Goal: Use online tool/utility: Utilize a website feature to perform a specific function

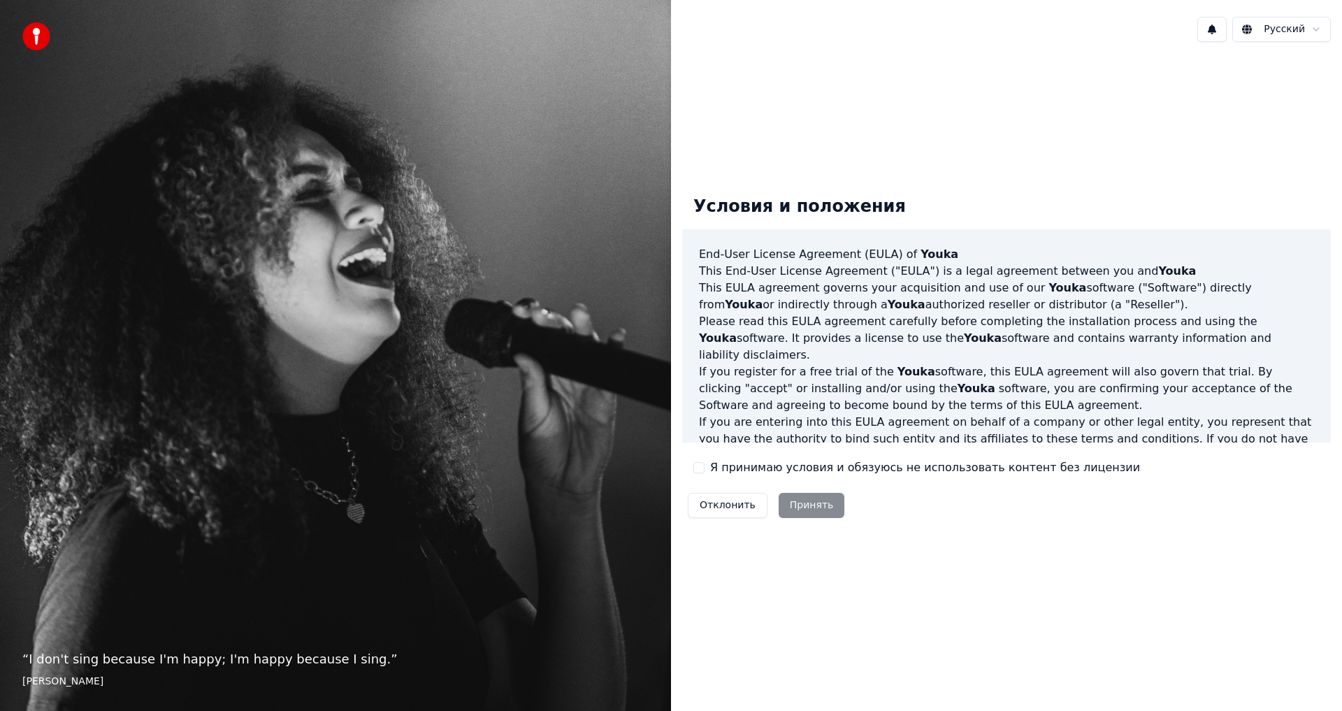
click at [698, 466] on button "Я принимаю условия и обязуюсь не использовать контент без лицензии" at bounding box center [698, 467] width 11 height 11
click at [791, 501] on button "Принять" at bounding box center [812, 505] width 66 height 25
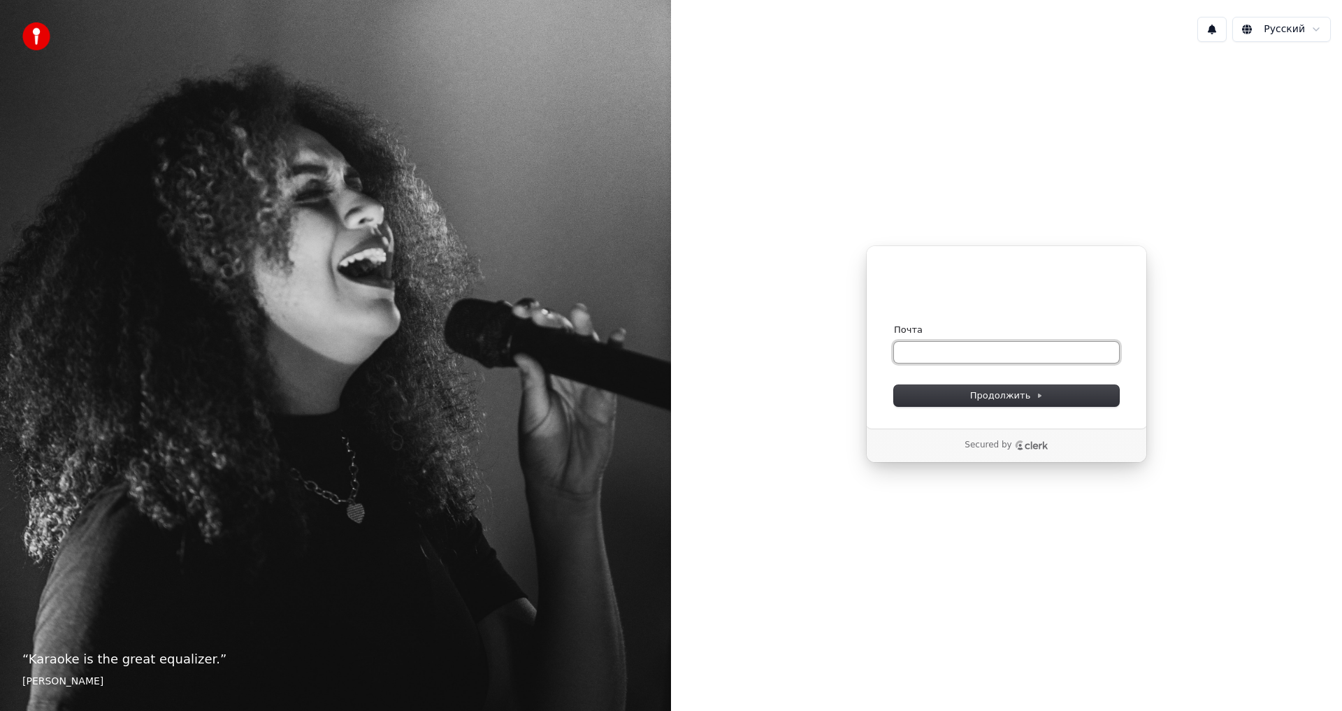
click at [975, 357] on input "Почта" at bounding box center [1006, 352] width 225 height 21
type input "*"
click at [963, 392] on button "Продолжить" at bounding box center [1006, 395] width 225 height 21
type input "**********"
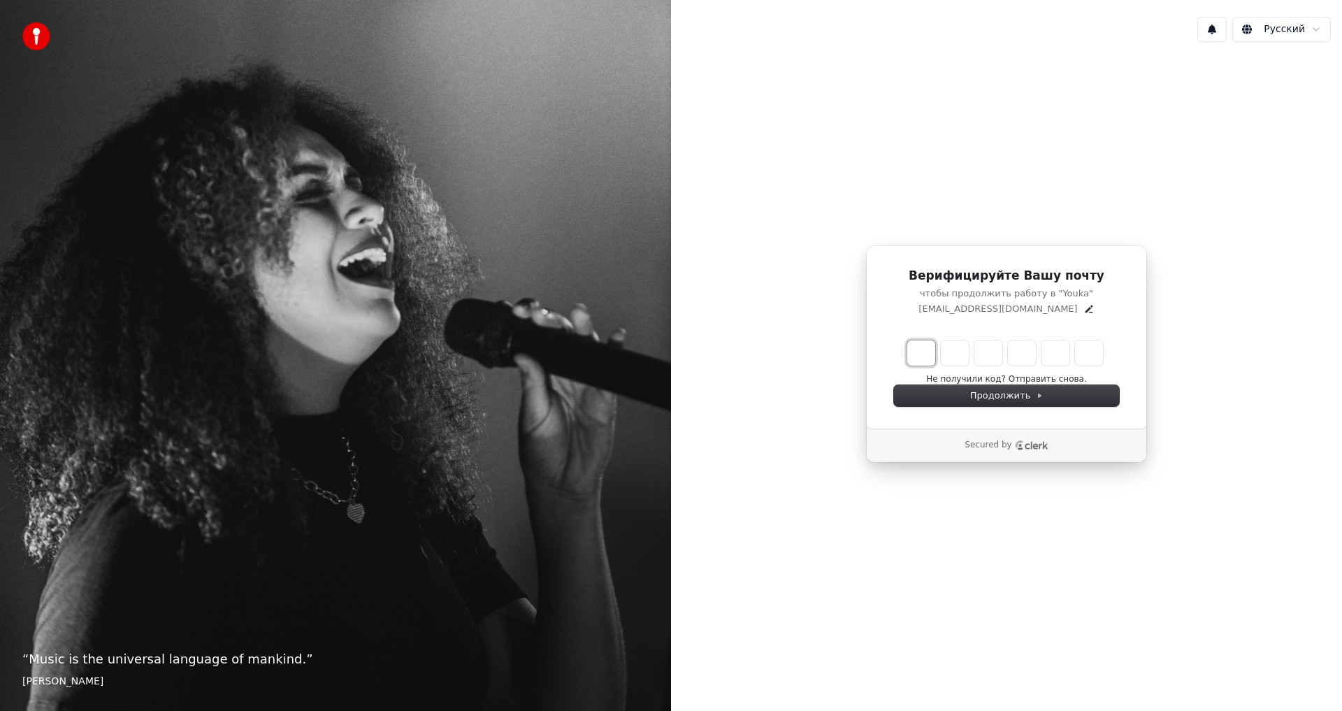
type input "*"
type input "**"
type input "*"
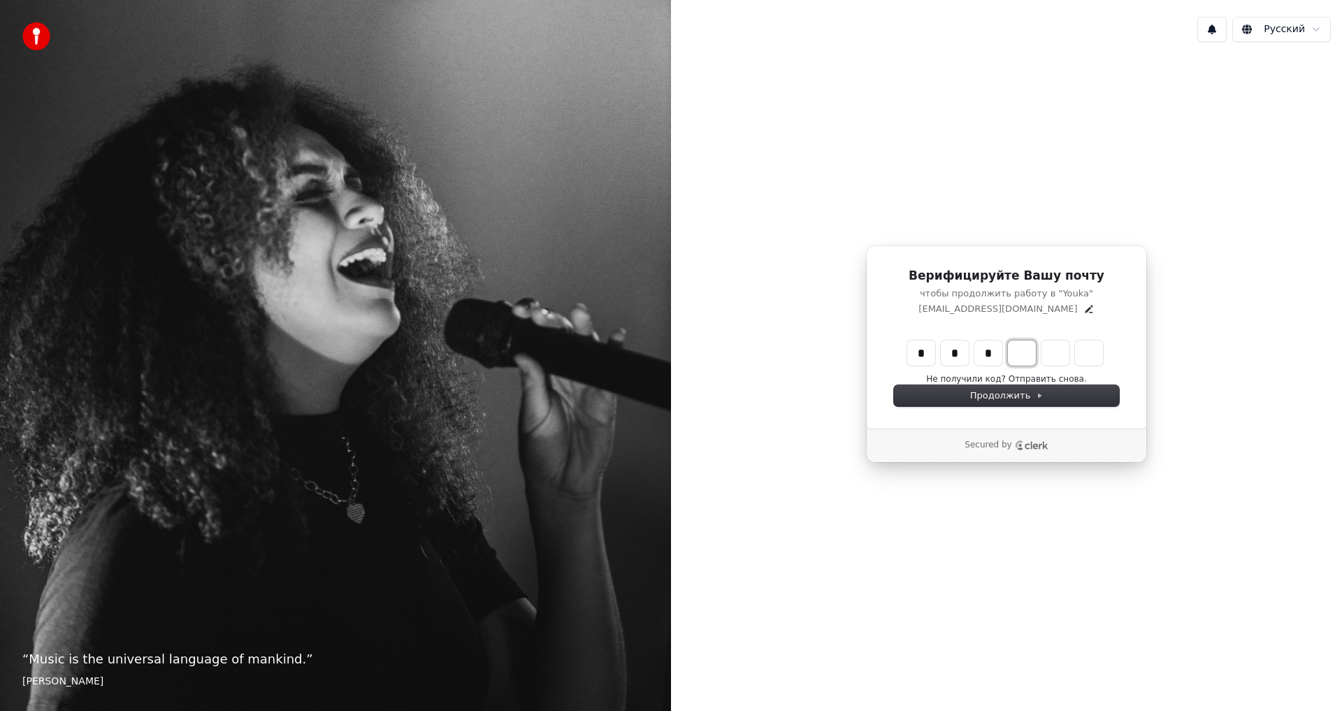
type input "***"
type input "*"
type input "****"
type input "*"
type input "******"
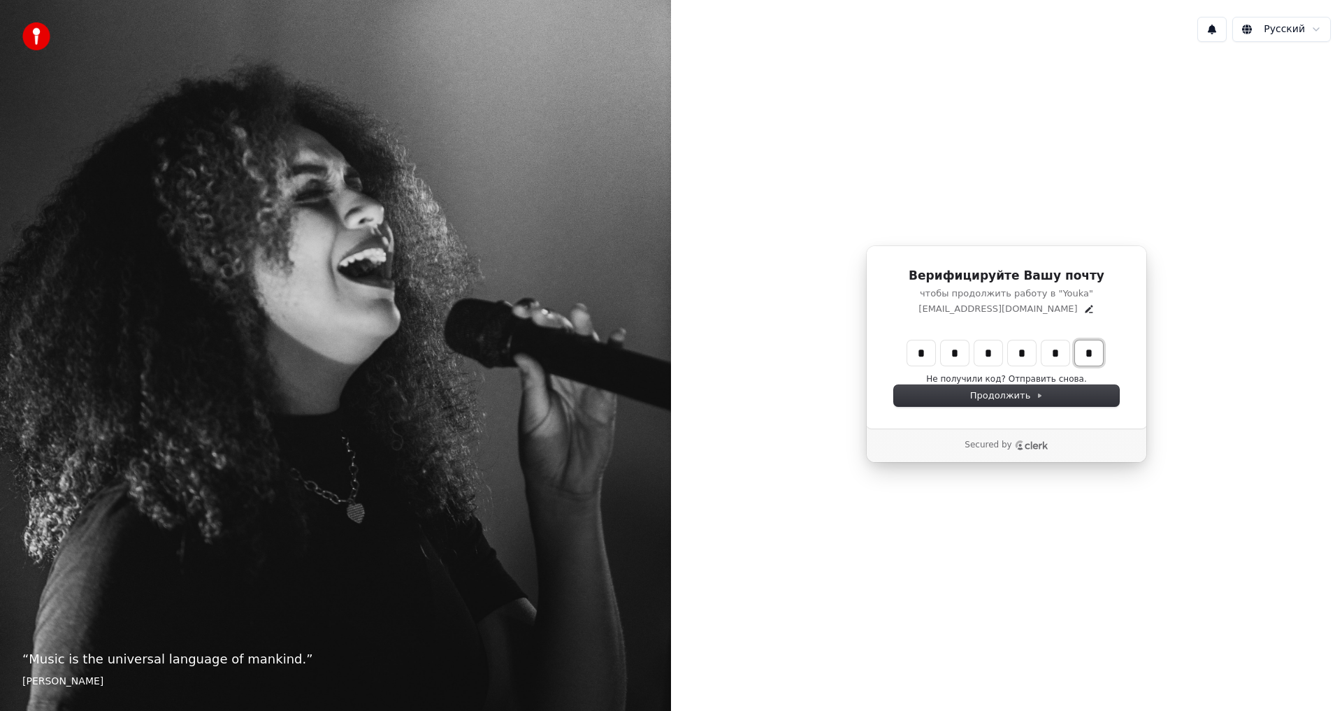
type input "*"
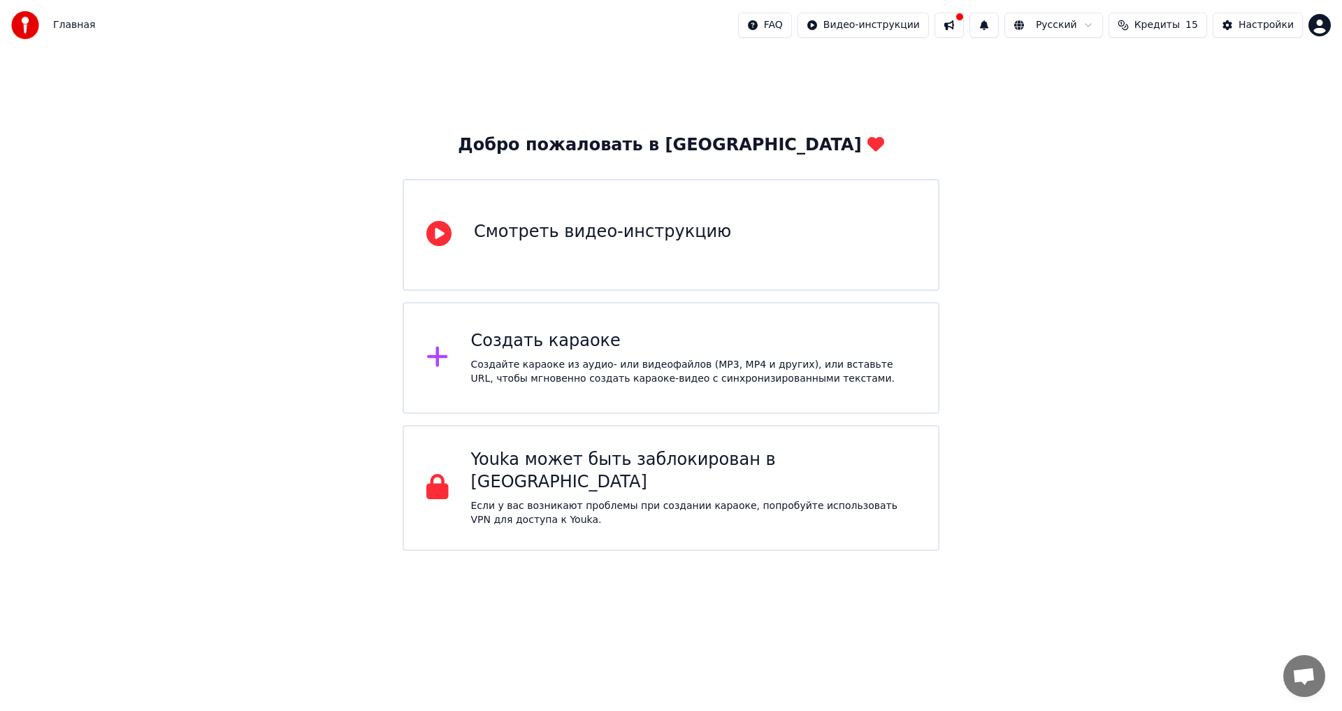
click at [818, 364] on div "Создайте караоке из аудио- или видеофайлов (MP3, MP4 и других), или вставьте UR…" at bounding box center [693, 372] width 445 height 28
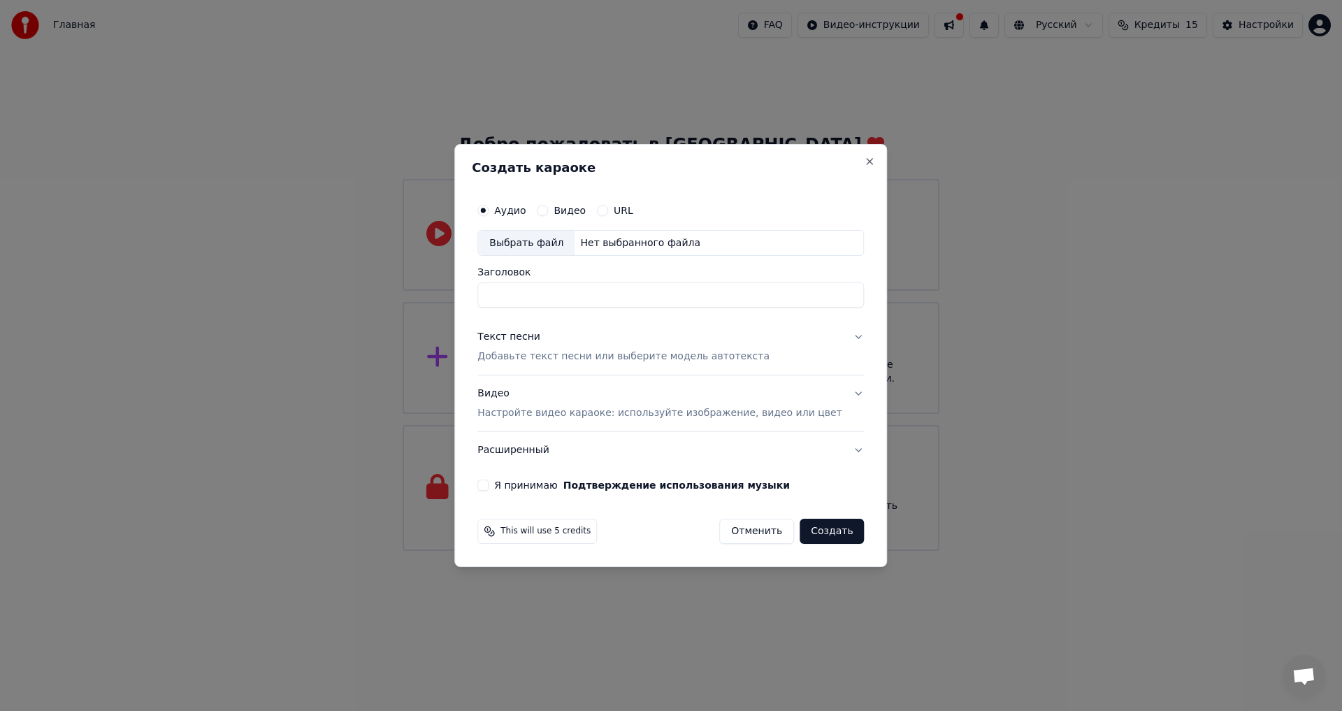
click at [543, 242] on div "Выбрать файл" at bounding box center [526, 243] width 96 height 25
click at [540, 251] on div "Выбрать файл" at bounding box center [526, 243] width 96 height 25
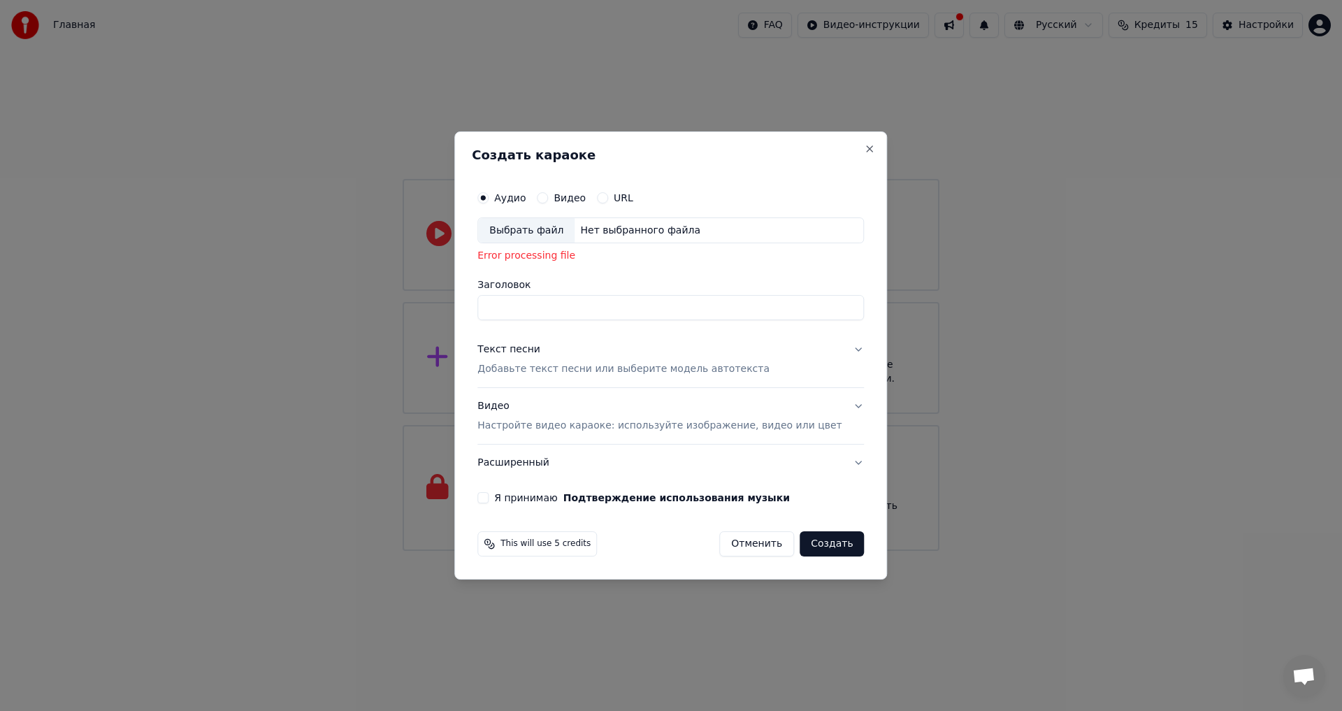
click at [518, 225] on div "Выбрать файл" at bounding box center [526, 230] width 96 height 25
click at [547, 230] on div "Выбрать файл" at bounding box center [526, 230] width 96 height 25
click at [572, 199] on label "Видео" at bounding box center [570, 198] width 32 height 10
click at [548, 199] on button "Видео" at bounding box center [542, 197] width 11 height 11
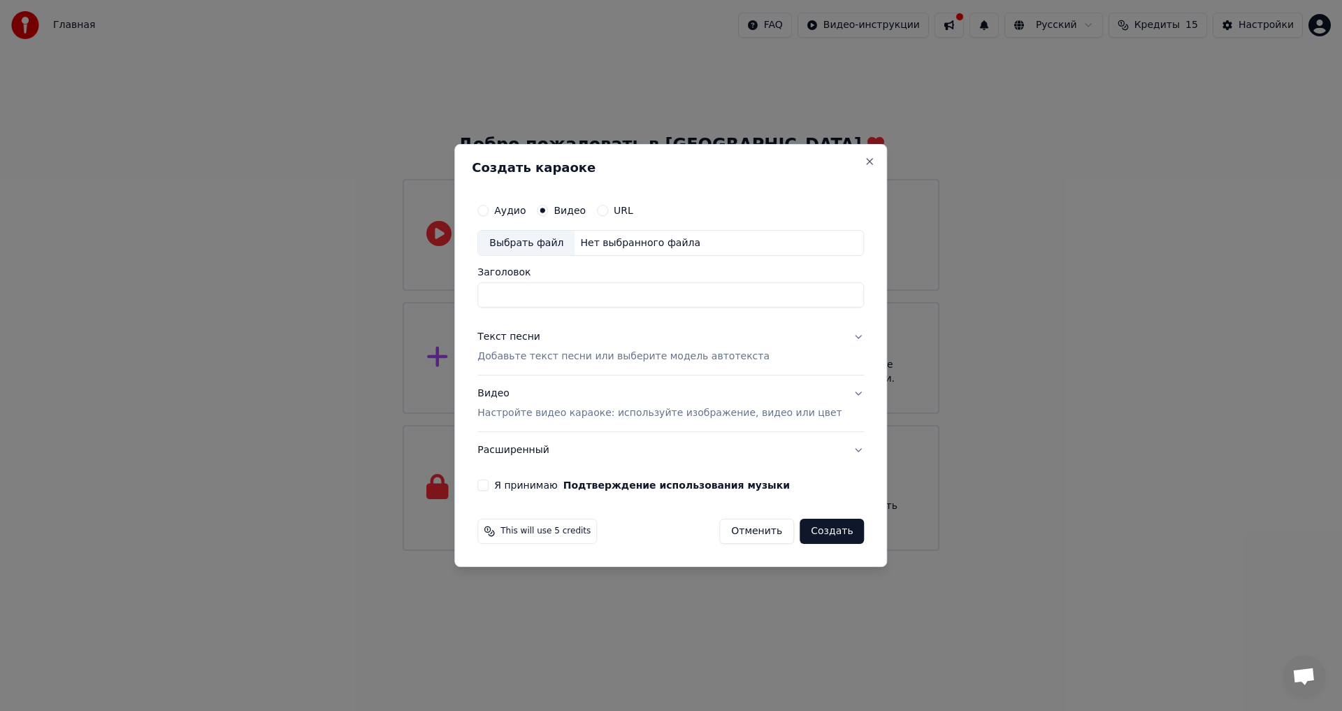
drag, startPoint x: 519, startPoint y: 219, endPoint x: 510, endPoint y: 212, distance: 11.5
click at [515, 217] on div "Аудио Видео URL" at bounding box center [670, 210] width 387 height 28
click at [510, 212] on div "Аудио" at bounding box center [501, 210] width 48 height 11
click at [489, 208] on button "Аудио" at bounding box center [482, 210] width 11 height 11
click at [543, 245] on div "Выбрать файл" at bounding box center [526, 243] width 96 height 25
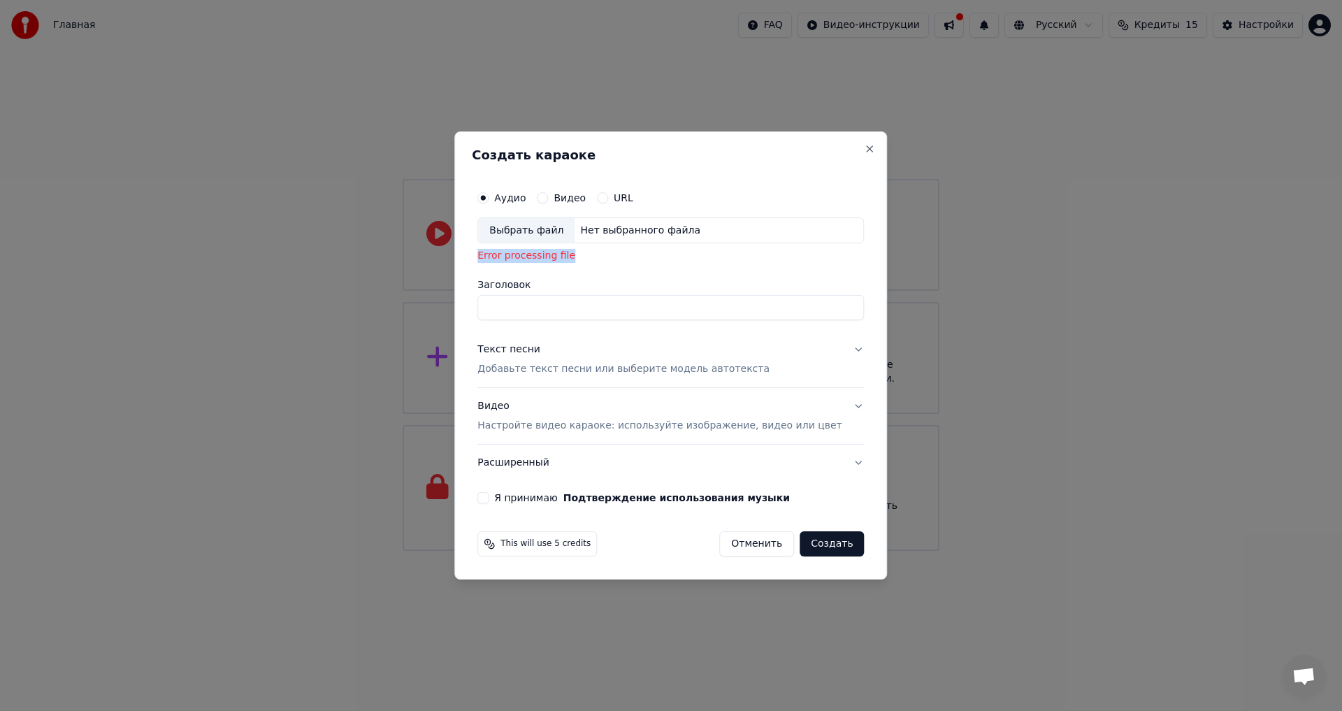
drag, startPoint x: 588, startPoint y: 257, endPoint x: 494, endPoint y: 257, distance: 94.4
click at [494, 257] on div "Аудио Видео URL Выбрать файл Нет выбранного файла Error processing file Заголов…" at bounding box center [671, 343] width 398 height 331
copy div "Error processing file"
click at [489, 500] on button "Я принимаю Подтверждение использования музыки" at bounding box center [482, 497] width 11 height 11
click at [519, 224] on div "Выбрать файл" at bounding box center [526, 230] width 96 height 25
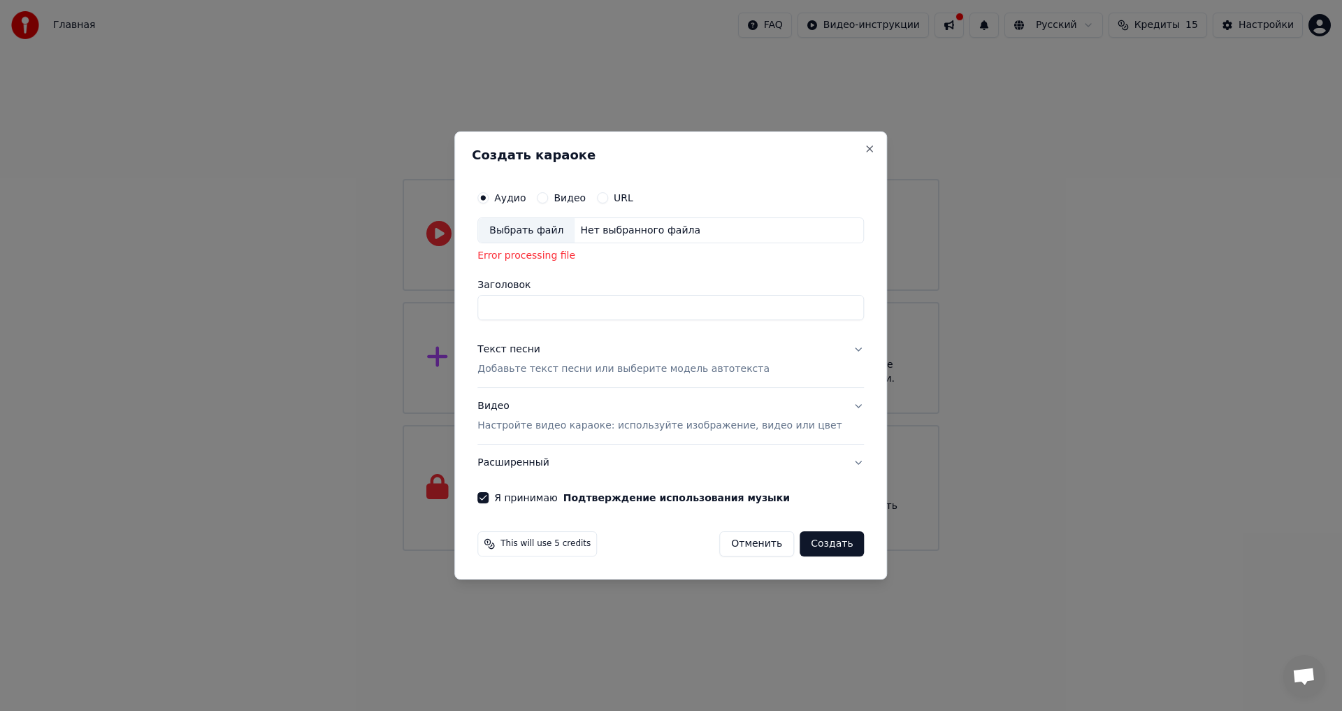
click at [517, 225] on div "Выбрать файл" at bounding box center [526, 230] width 96 height 25
click at [865, 152] on button "Close" at bounding box center [870, 148] width 11 height 11
